Goal: Information Seeking & Learning: Learn about a topic

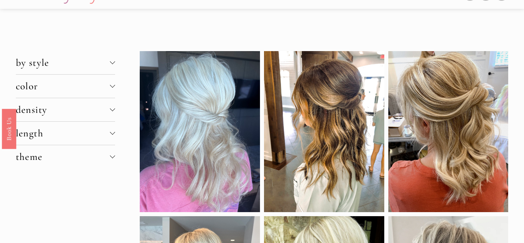
scroll to position [20, 0]
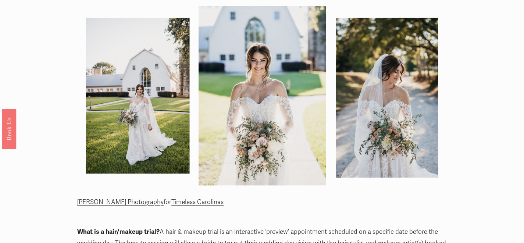
scroll to position [22, 0]
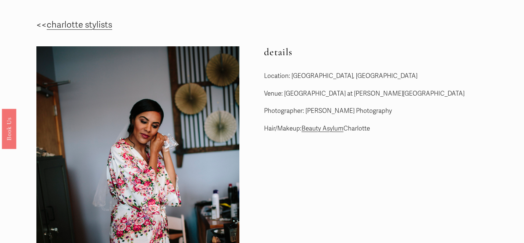
scroll to position [31, 0]
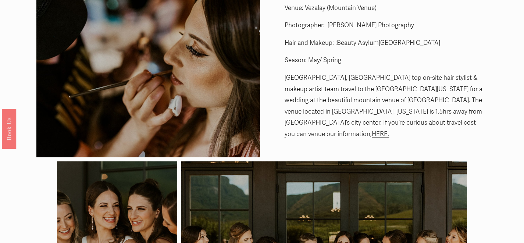
scroll to position [22, 0]
